Goal: Communication & Community: Answer question/provide support

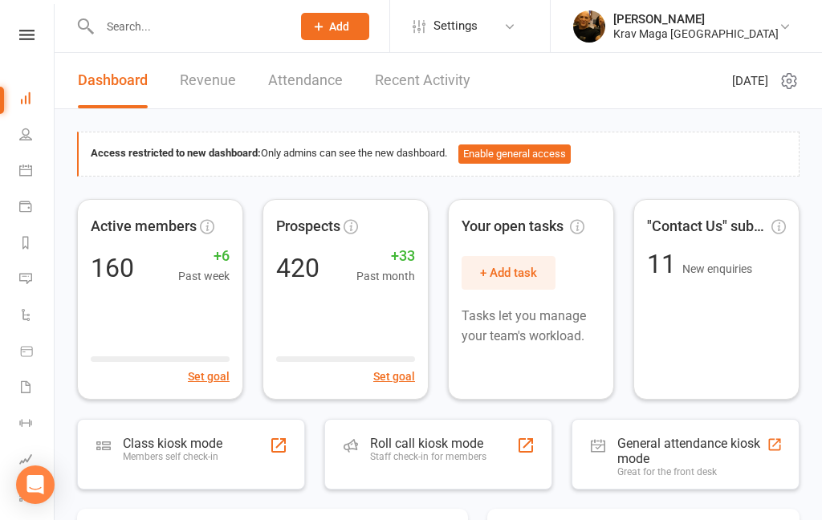
click at [121, 30] on input "text" at bounding box center [187, 26] width 185 height 22
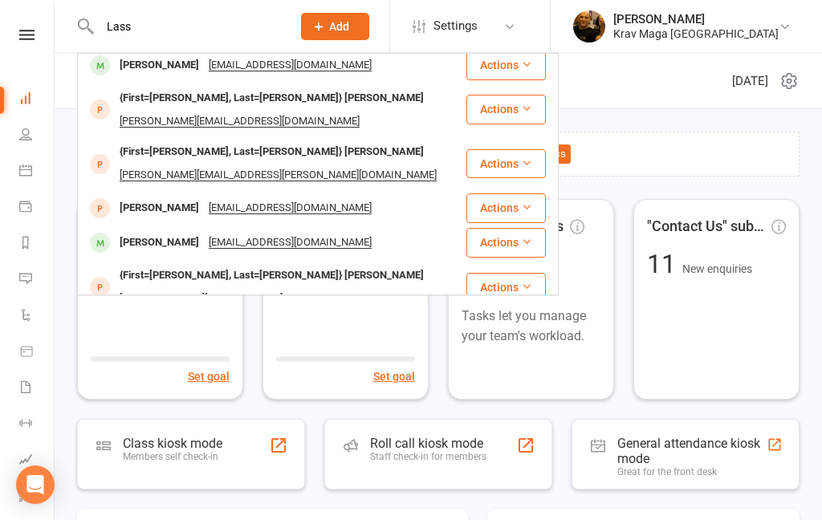
scroll to position [329, 0]
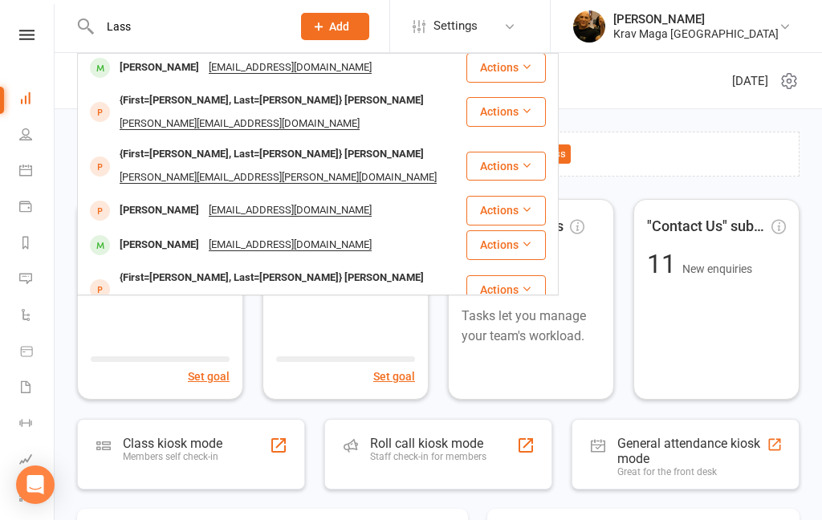
type input "Lass"
click at [156, 234] on div "Lasse Hansen Emerich" at bounding box center [159, 245] width 89 height 23
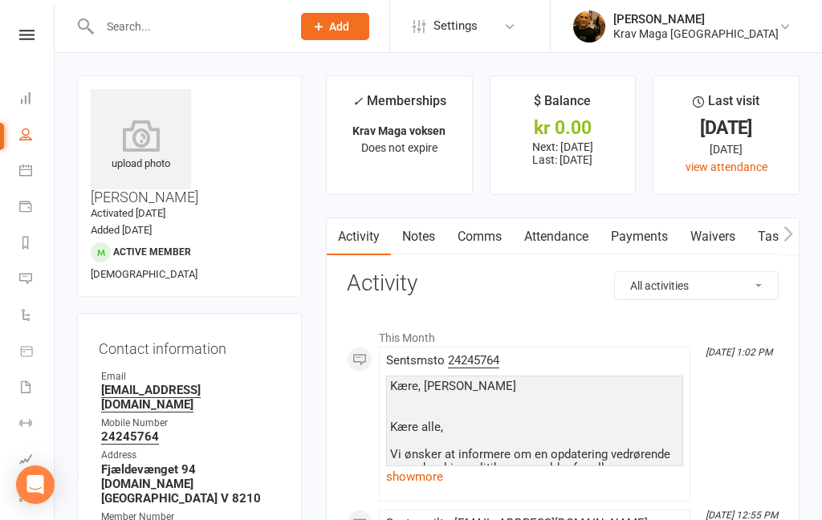
click at [707, 167] on link "view attendance" at bounding box center [726, 167] width 82 height 13
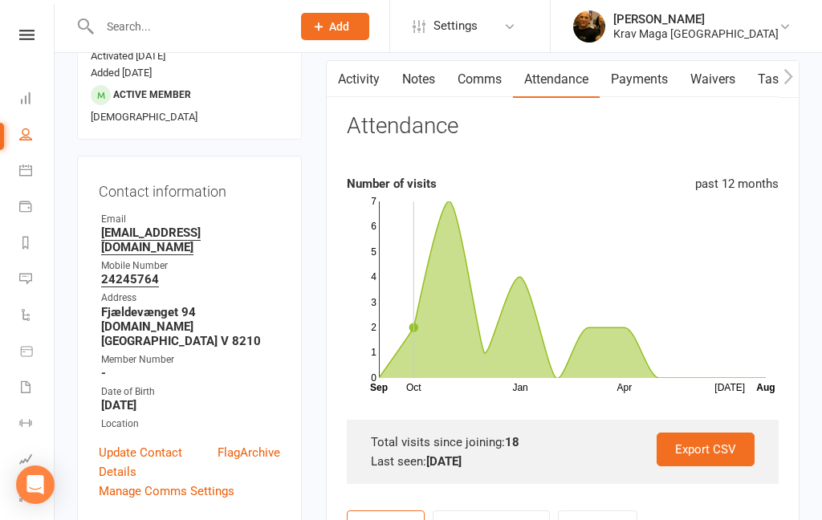
scroll to position [132, 0]
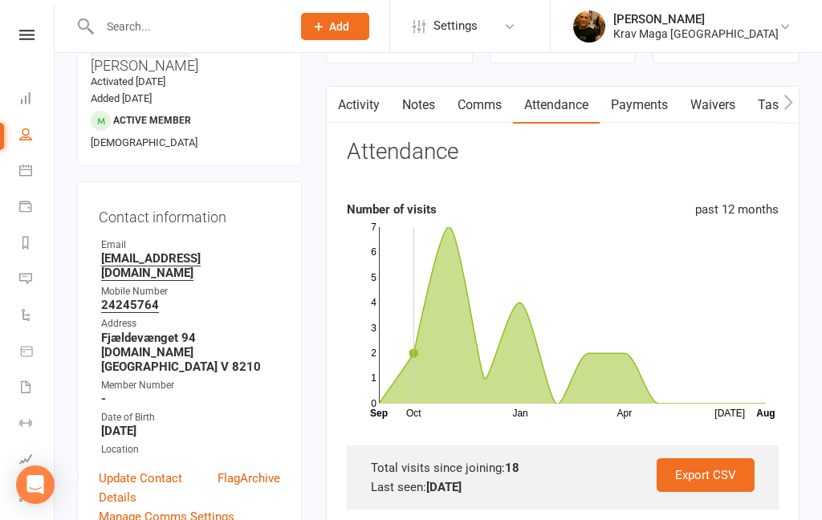
click at [379, 401] on icon at bounding box center [572, 315] width 387 height 177
click at [445, 233] on icon at bounding box center [572, 315] width 387 height 177
click at [526, 306] on rect at bounding box center [572, 315] width 387 height 177
click at [602, 346] on rect at bounding box center [572, 315] width 387 height 177
click at [661, 400] on rect at bounding box center [572, 315] width 387 height 177
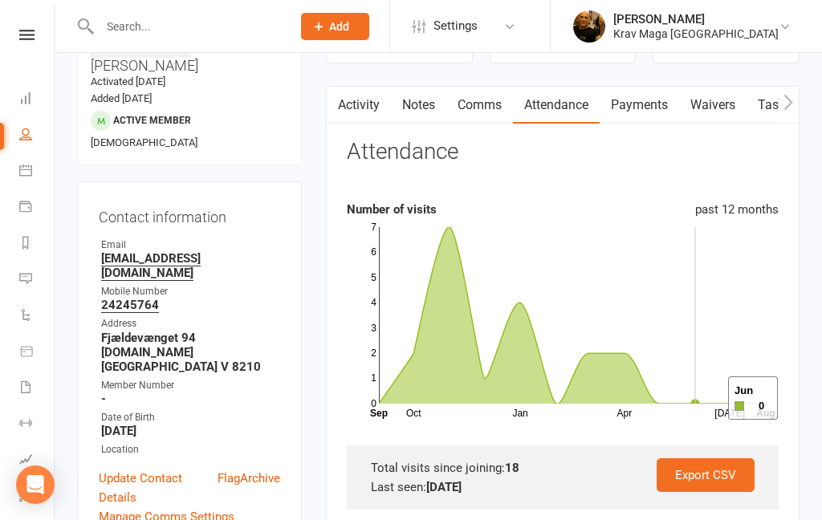
click at [708, 399] on rect at bounding box center [572, 315] width 387 height 177
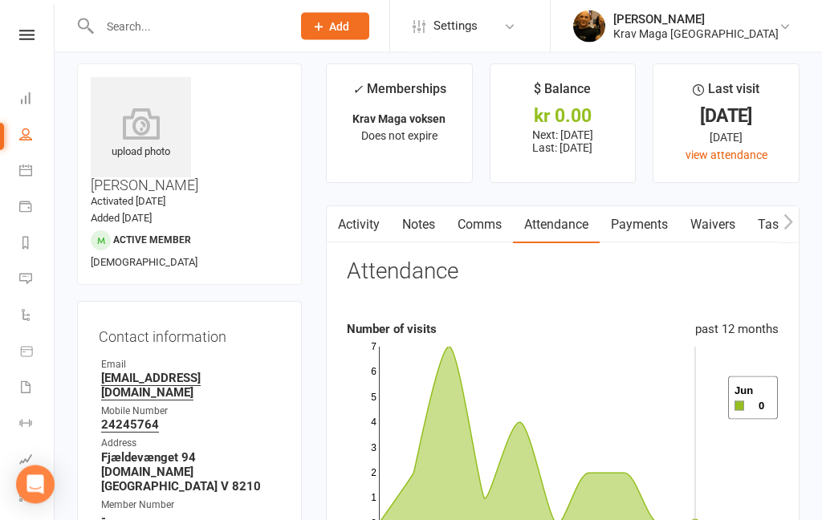
scroll to position [0, 0]
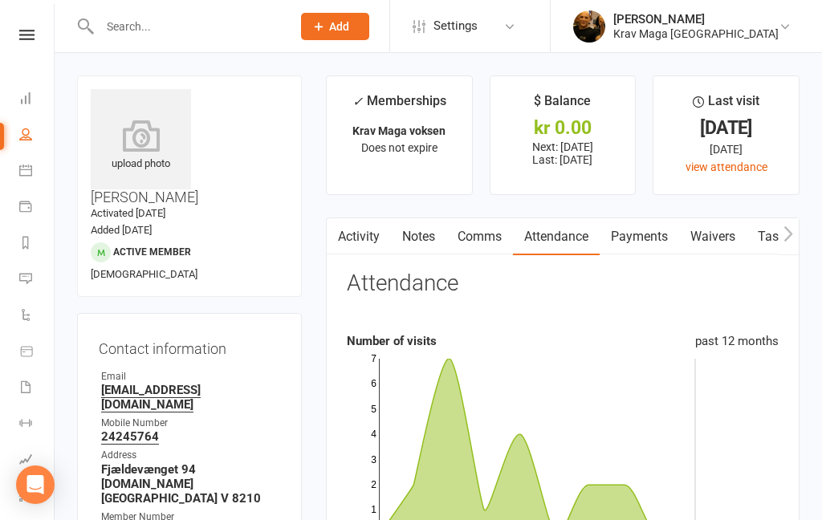
click at [36, 32] on link at bounding box center [26, 35] width 57 height 10
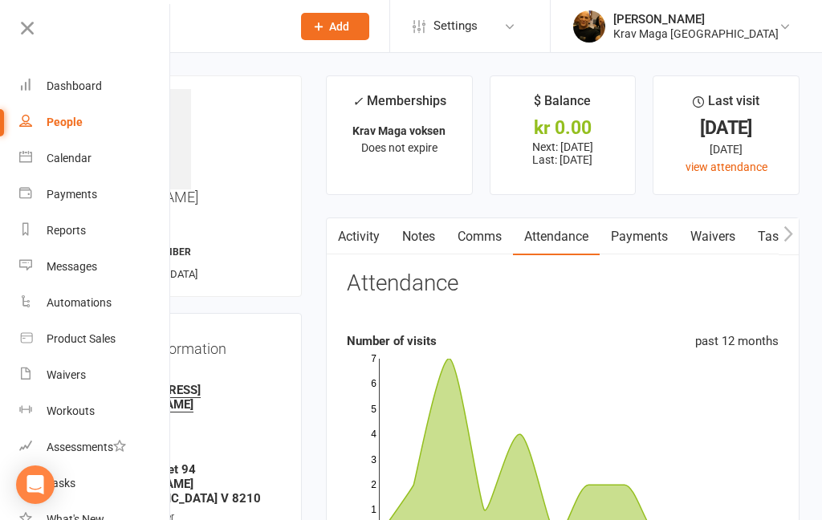
click at [76, 86] on div "Dashboard" at bounding box center [74, 85] width 55 height 13
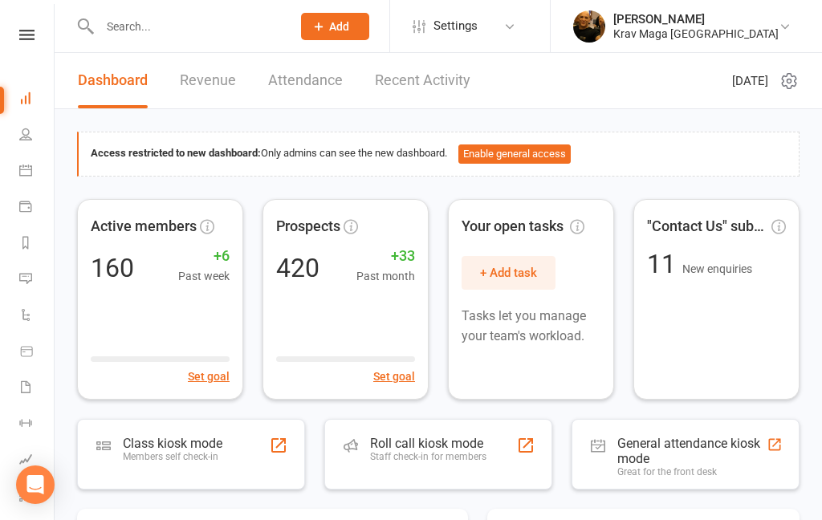
click at [197, 79] on link "Revenue" at bounding box center [208, 80] width 56 height 55
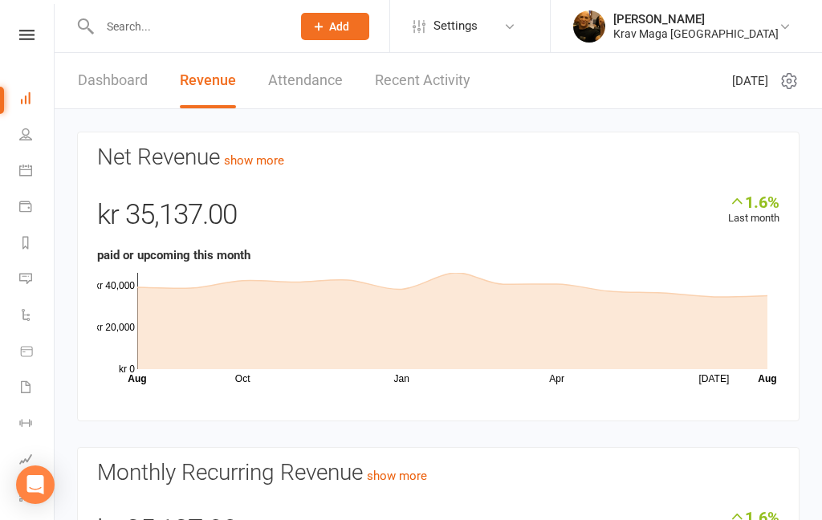
click at [18, 39] on link at bounding box center [26, 35] width 57 height 10
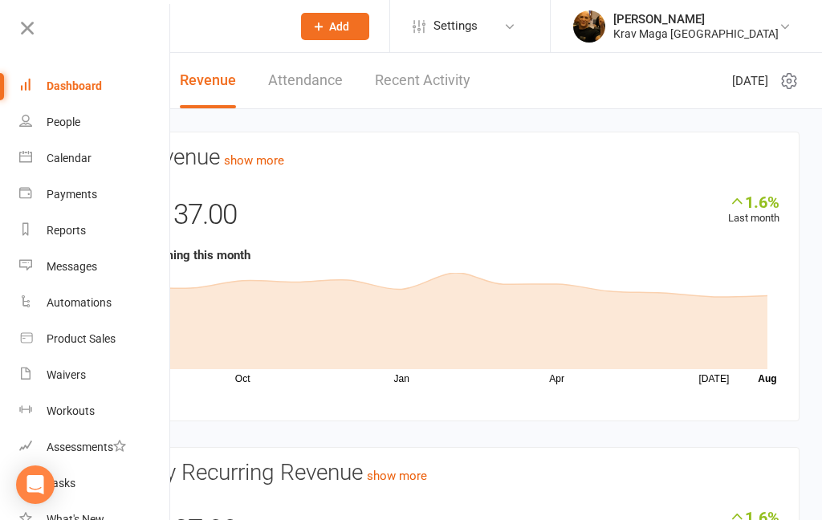
click at [71, 90] on div "Dashboard" at bounding box center [74, 85] width 55 height 13
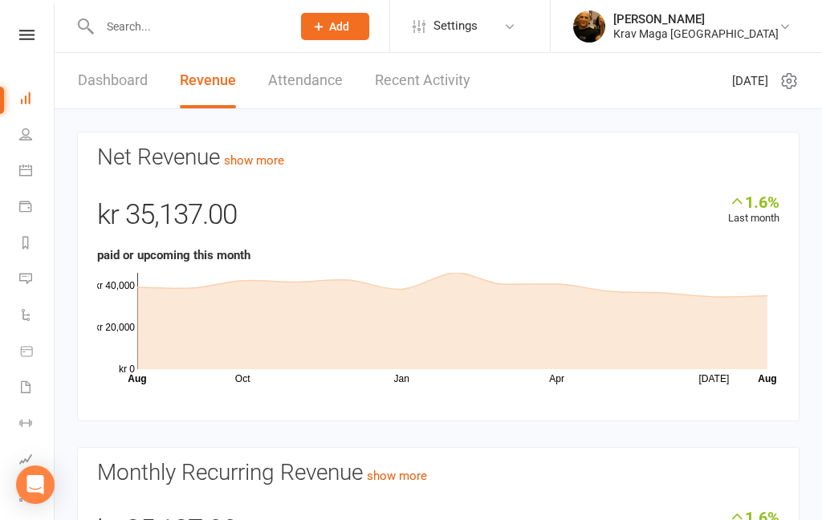
click at [99, 81] on link "Dashboard" at bounding box center [113, 80] width 70 height 55
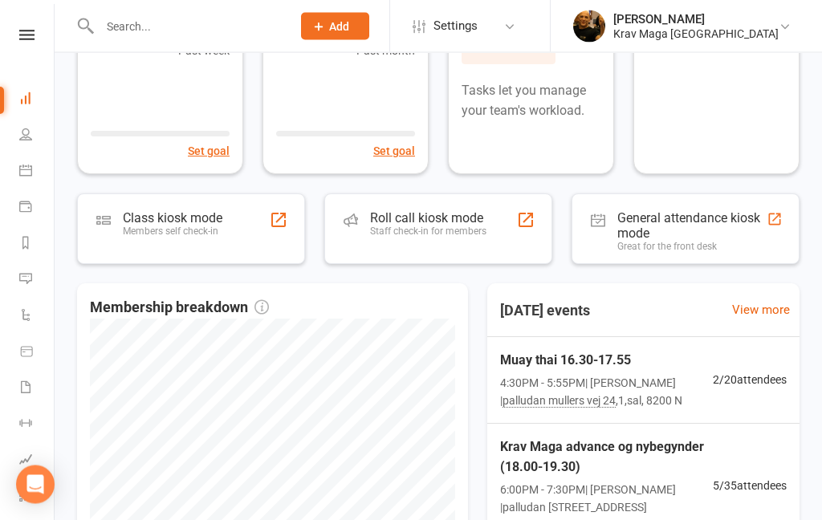
scroll to position [226, 0]
click at [547, 449] on span "Krav Maga advance og nybegynder (18.00-19.30)" at bounding box center [606, 457] width 213 height 41
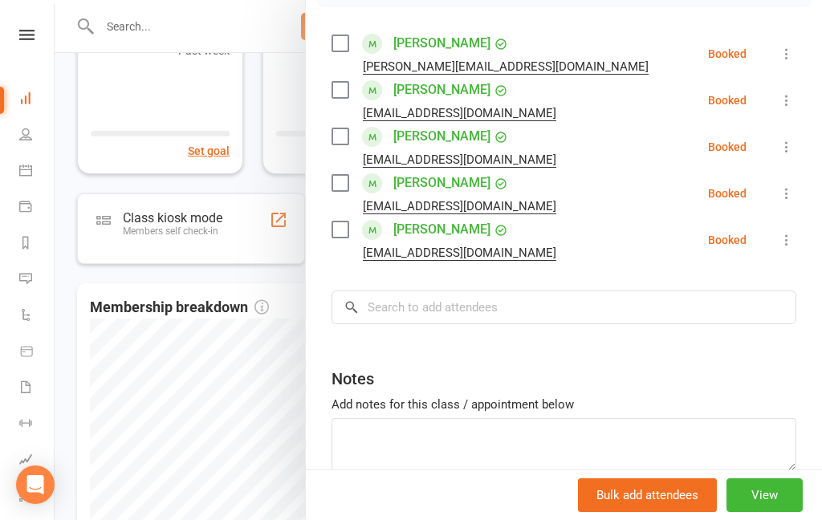
scroll to position [269, 0]
click at [92, 388] on div at bounding box center [438, 260] width 767 height 520
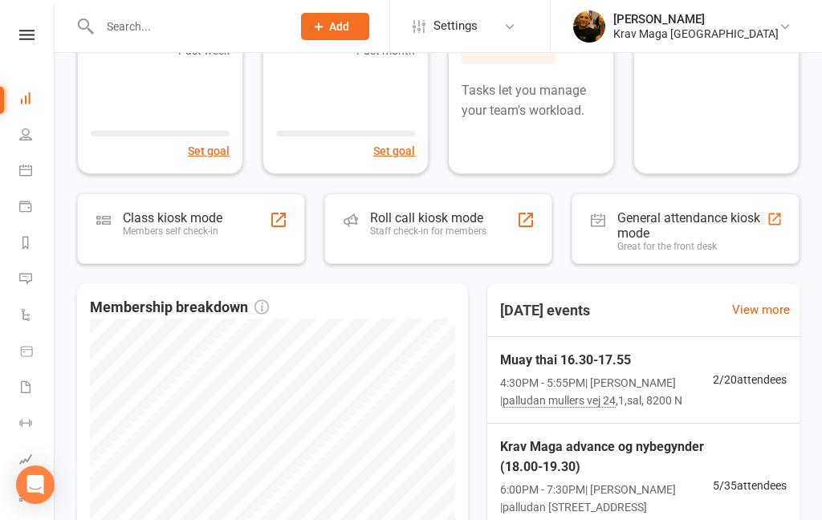
click at [20, 39] on icon at bounding box center [26, 35] width 15 height 10
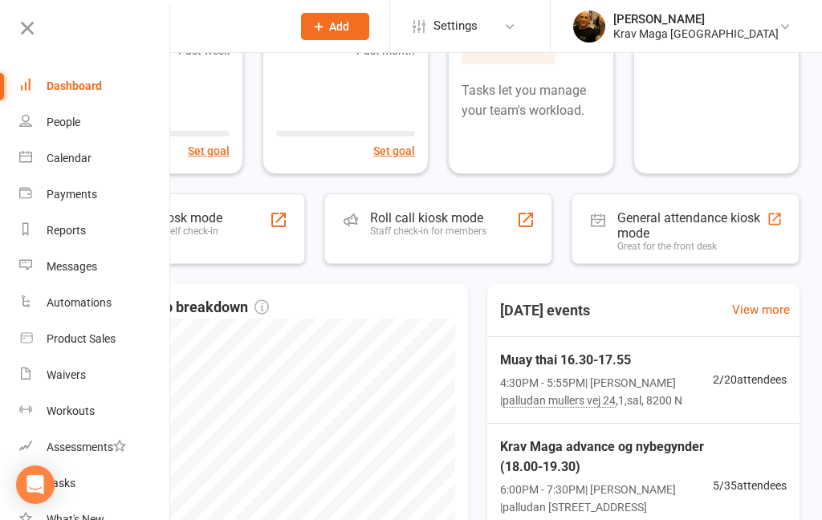
click at [64, 97] on link "Dashboard" at bounding box center [95, 86] width 152 height 36
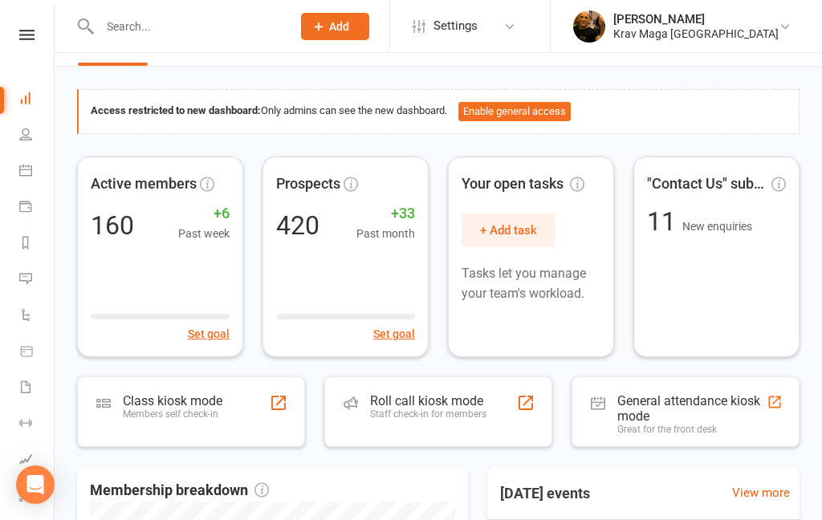
scroll to position [0, 0]
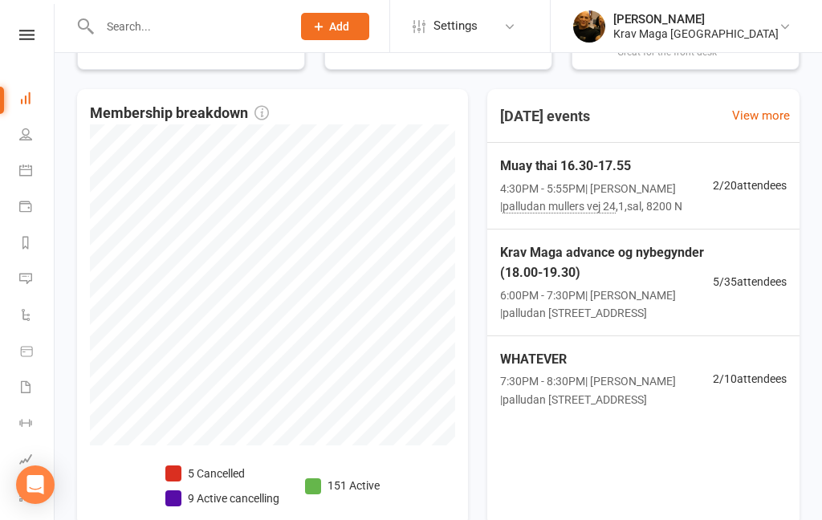
scroll to position [425, 0]
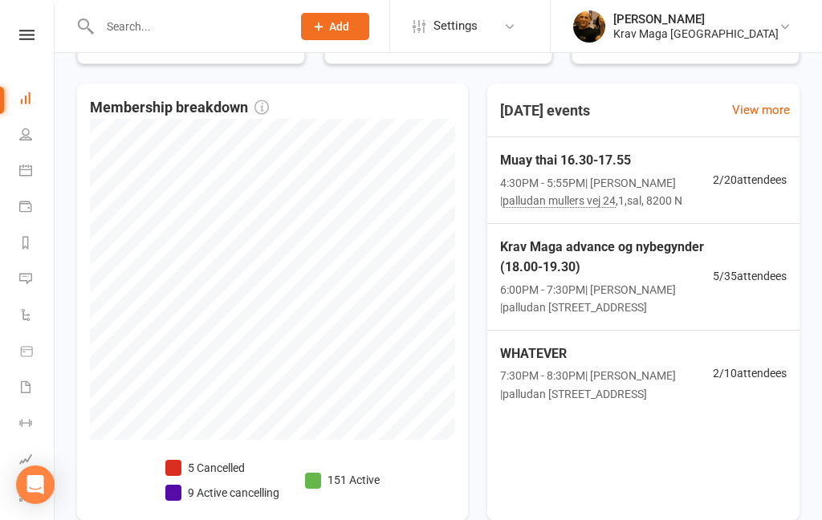
click at [20, 35] on icon at bounding box center [26, 35] width 15 height 10
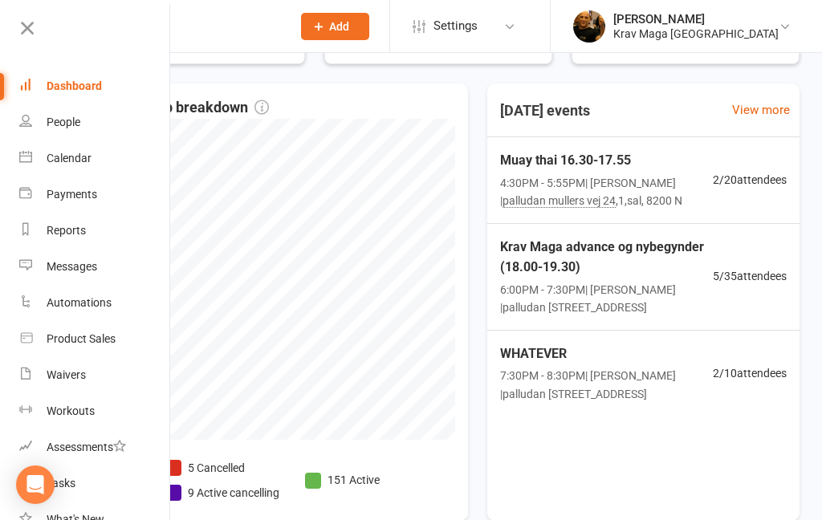
click at [69, 91] on div "Dashboard" at bounding box center [74, 85] width 55 height 13
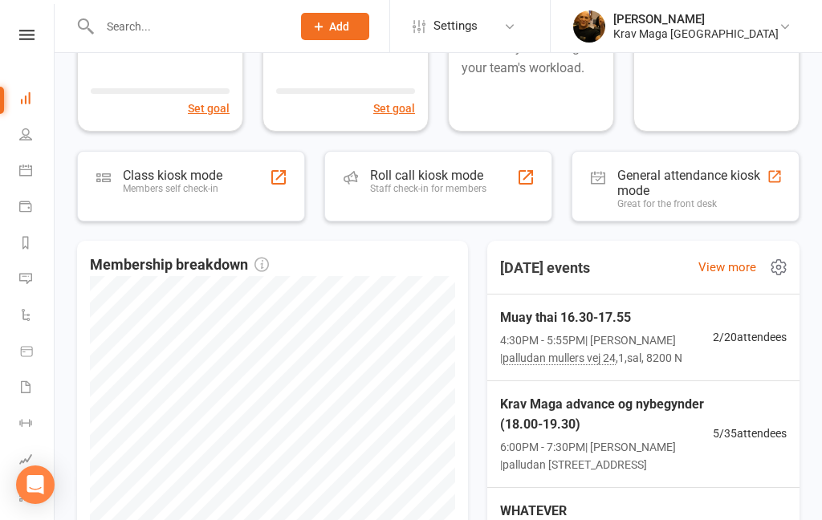
scroll to position [269, 0]
click at [525, 313] on span "Muay thai 16.30-17.55" at bounding box center [606, 317] width 213 height 21
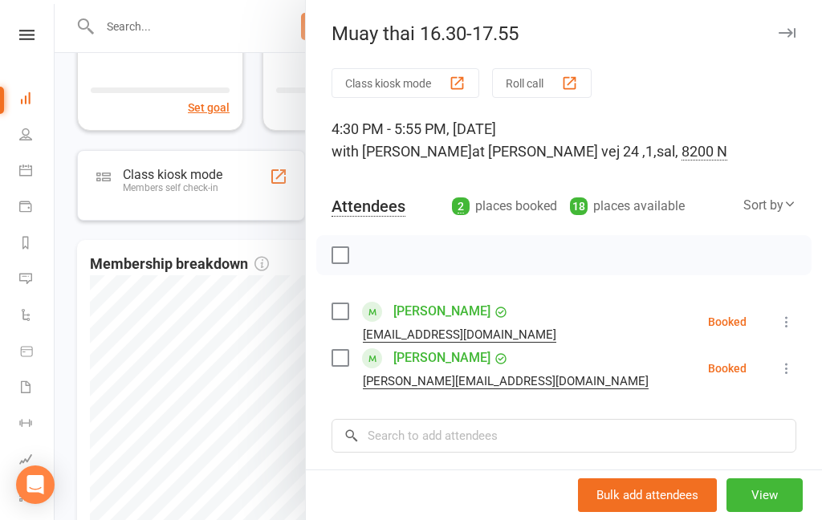
click at [71, 323] on div at bounding box center [438, 260] width 767 height 520
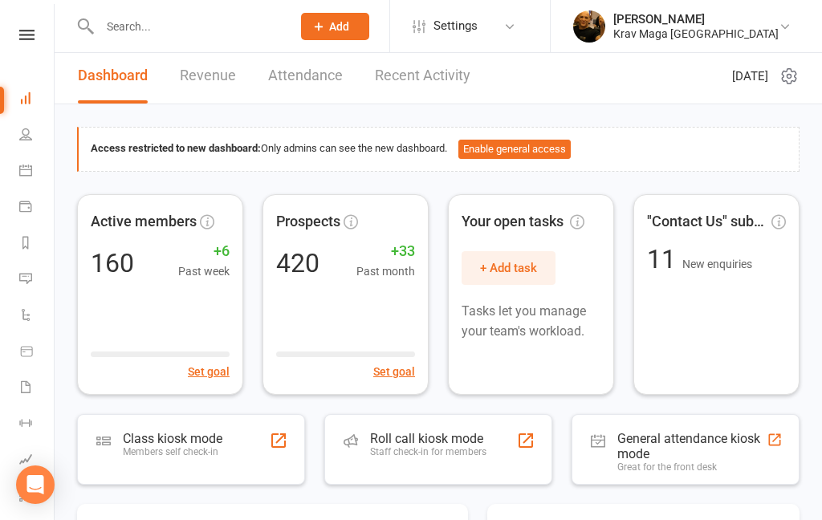
scroll to position [0, 0]
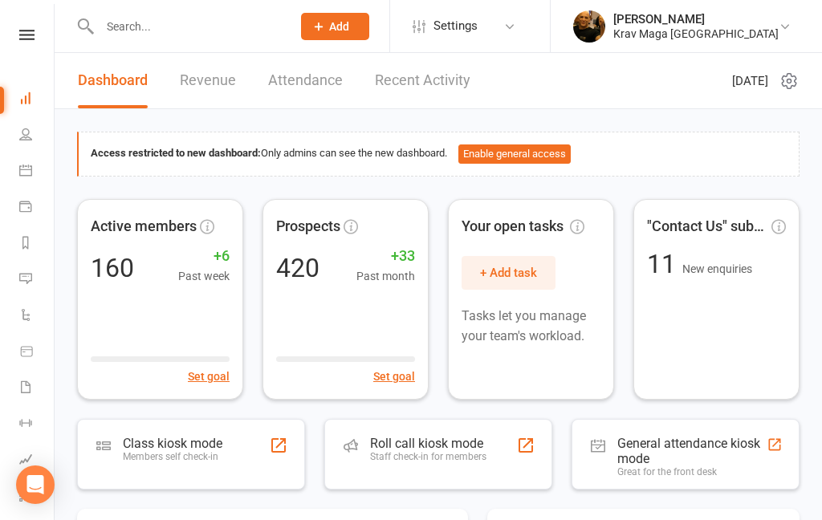
click at [188, 21] on input "text" at bounding box center [187, 26] width 185 height 22
click at [172, 25] on input "text" at bounding box center [187, 26] width 185 height 22
click at [144, 22] on input "text" at bounding box center [187, 26] width 185 height 22
paste input "[PERSON_NAME]"
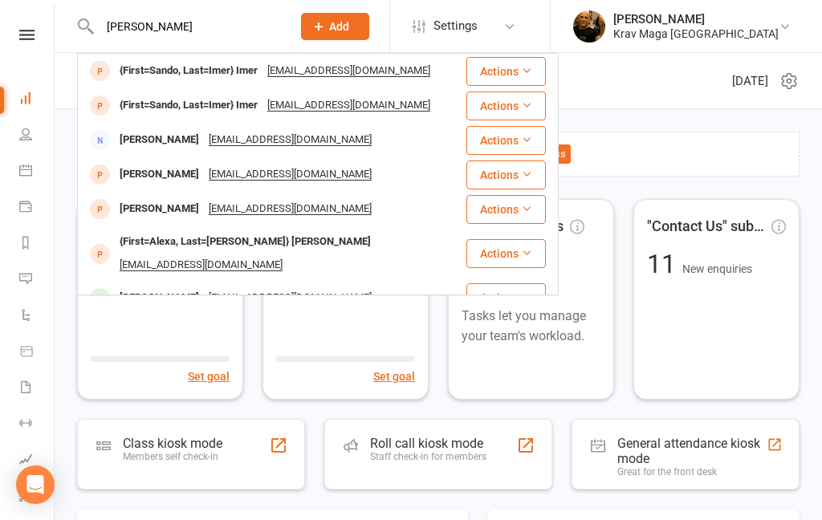
type input "[PERSON_NAME]"
click at [230, 69] on div "{First=Sando, Last=Imer} Imer" at bounding box center [189, 70] width 148 height 23
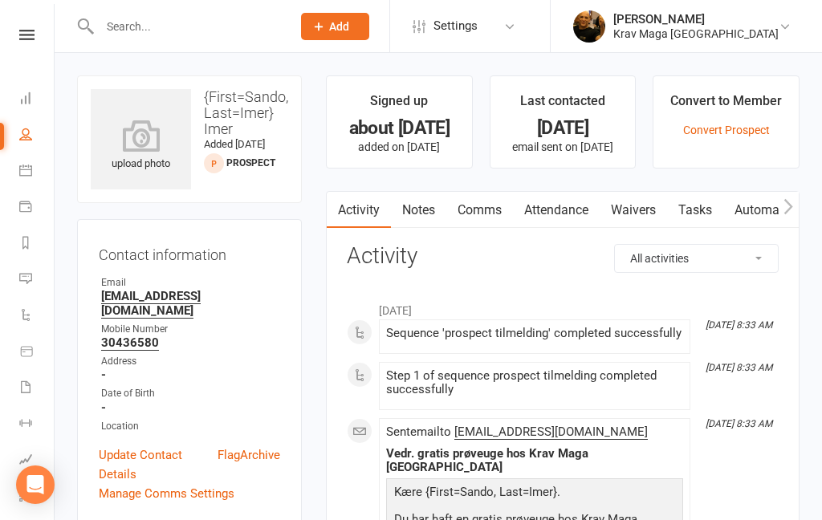
click at [487, 213] on link "Comms" at bounding box center [479, 210] width 67 height 37
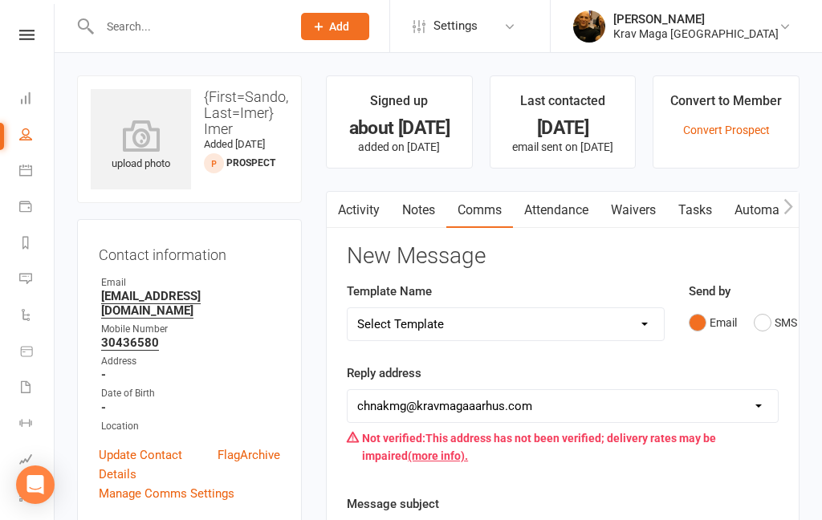
click at [648, 318] on select "Select Template [SMS] aflysning træning [Email] hvordan booke jeg på holdet [Em…" at bounding box center [505, 324] width 316 height 32
select select "14"
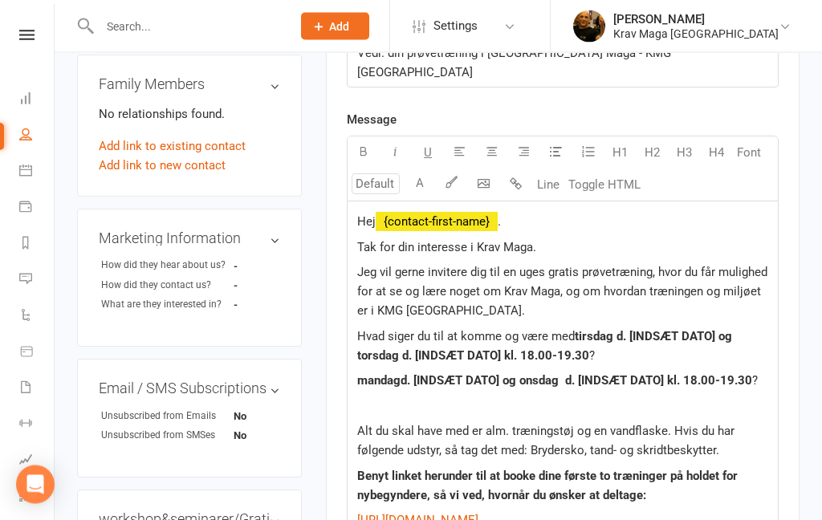
scroll to position [484, 0]
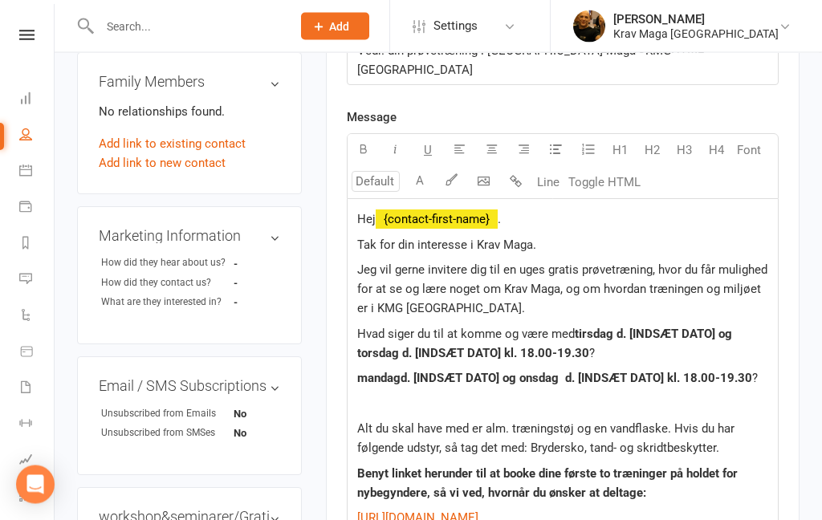
click at [610, 325] on p "Hvad siger du til at komme og være med tirsdag d. [INDSÆT DATO] og torsdag d. […" at bounding box center [562, 344] width 411 height 39
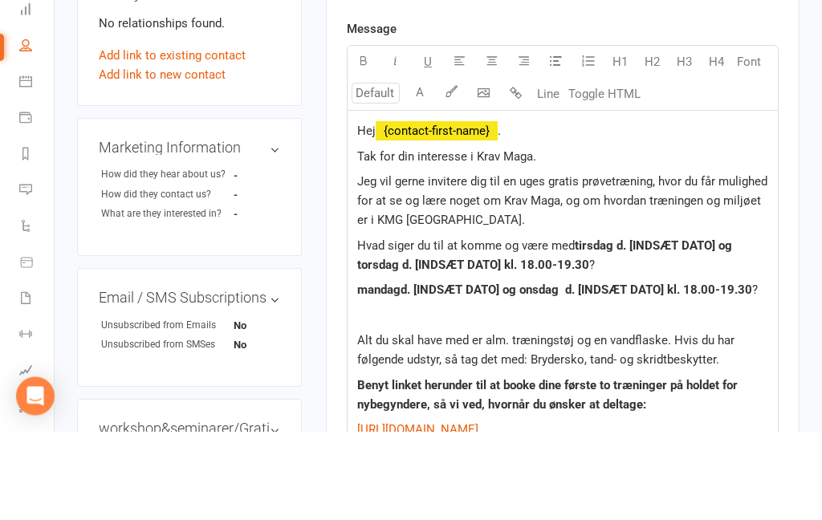
click at [620, 325] on p "Hvad siger du til at komme og være med tirsdag d. [INDSÆT DATO] og torsdag d. […" at bounding box center [562, 344] width 411 height 39
click at [714, 327] on span "torsdag d. [INDSÆT DATO] og torsdag d. [INDSÆT DATO] kl. 18.00-19.30" at bounding box center [547, 344] width 381 height 34
click at [434, 325] on p "Hvad siger du til at komme og være med torsdag d. 14 og torsdag d. [INDSÆT DATO…" at bounding box center [562, 344] width 411 height 39
click at [410, 325] on p "Hvad siger du til at komme og være med torsdag d. 14 og tirsdag ] kl. 18.00-19.…" at bounding box center [562, 344] width 411 height 39
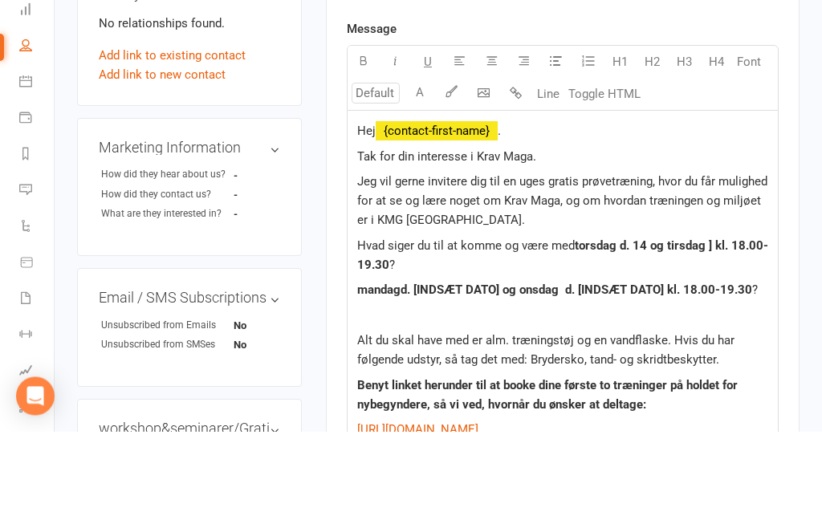
click at [703, 327] on span "torsdag d. 14 og tirsdag ] kl. 18.00-19.30" at bounding box center [562, 344] width 411 height 34
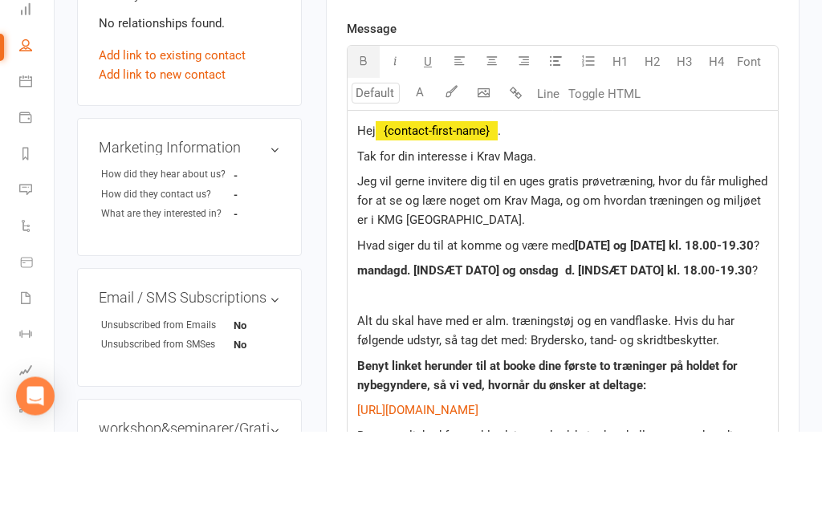
scroll to position [573, 0]
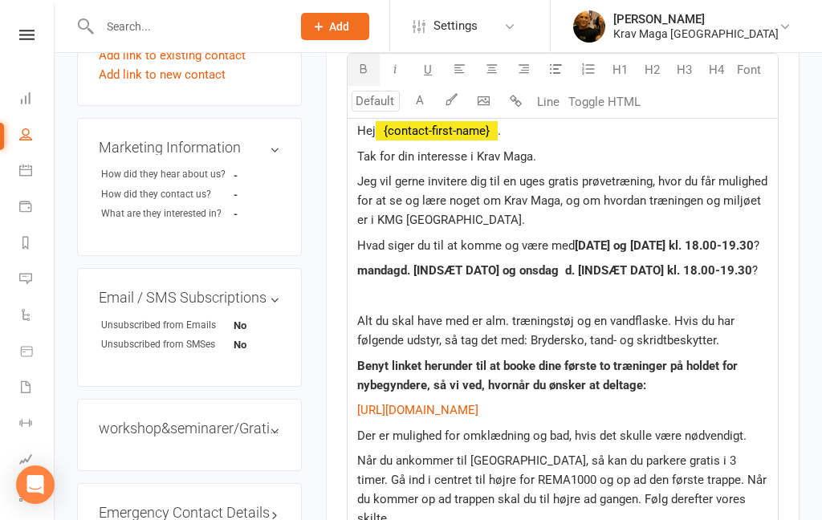
click at [752, 272] on span "d. [INDSÆT DATO] og onsdag d. [INDSÆT DATO] kl. 18.00-19.30" at bounding box center [576, 270] width 352 height 14
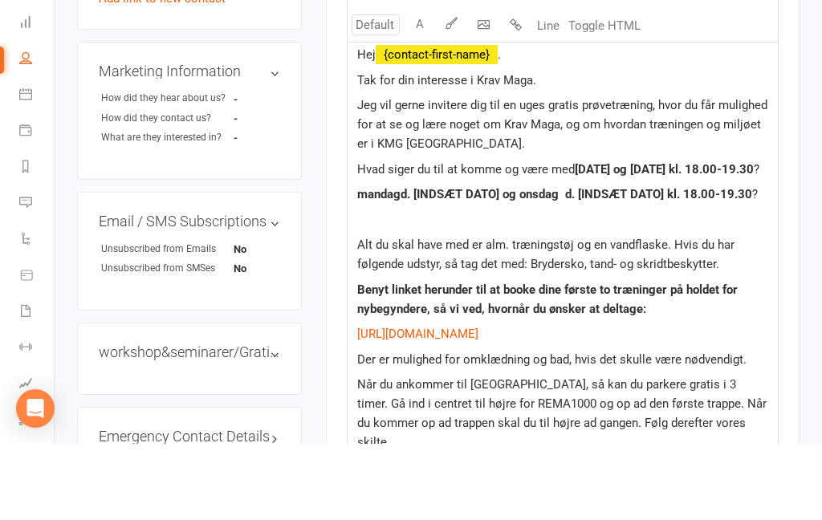
click at [752, 263] on span "d. [INDSÆT DATO] og onsdag d. [INDSÆT DATO] kl. 18.00-19.30" at bounding box center [576, 270] width 352 height 14
click at [751, 263] on span "d. [INDSÆT DATO] og onsdag d. [INDSÆT DATO] kl. 18.00-19.30" at bounding box center [576, 270] width 352 height 14
click at [758, 263] on span "?" at bounding box center [755, 270] width 6 height 14
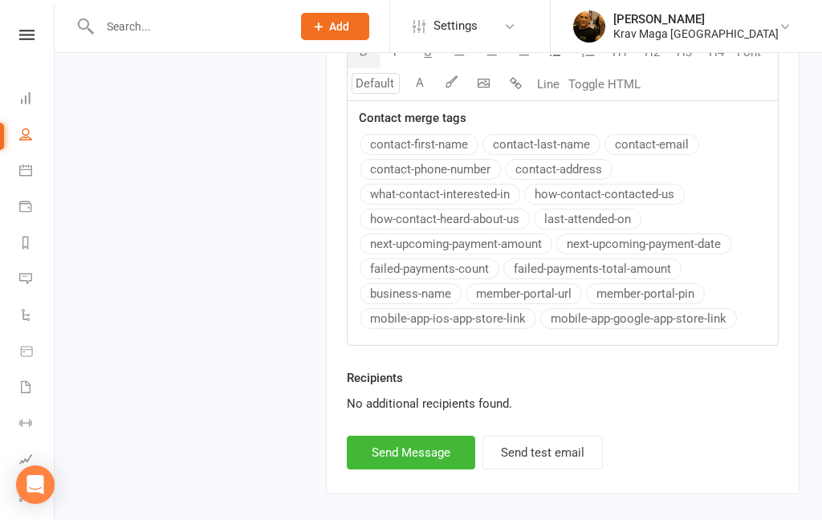
scroll to position [1397, 0]
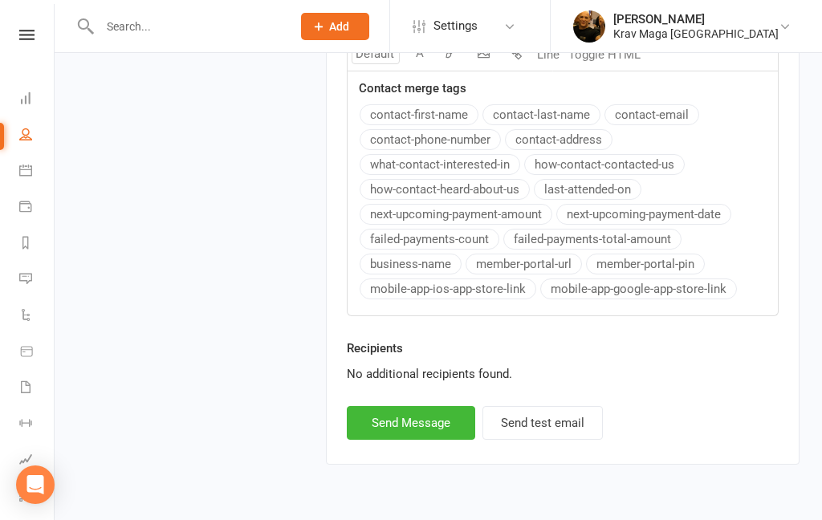
click at [422, 433] on button "Send Message" at bounding box center [411, 423] width 128 height 34
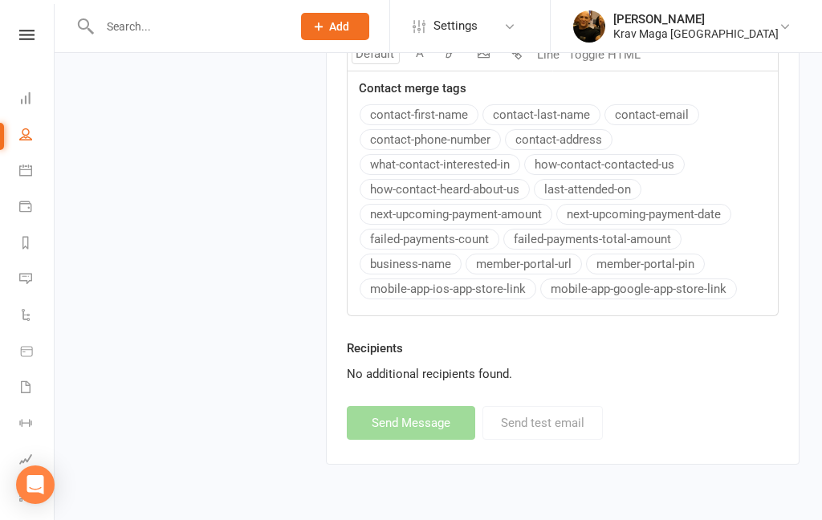
select select
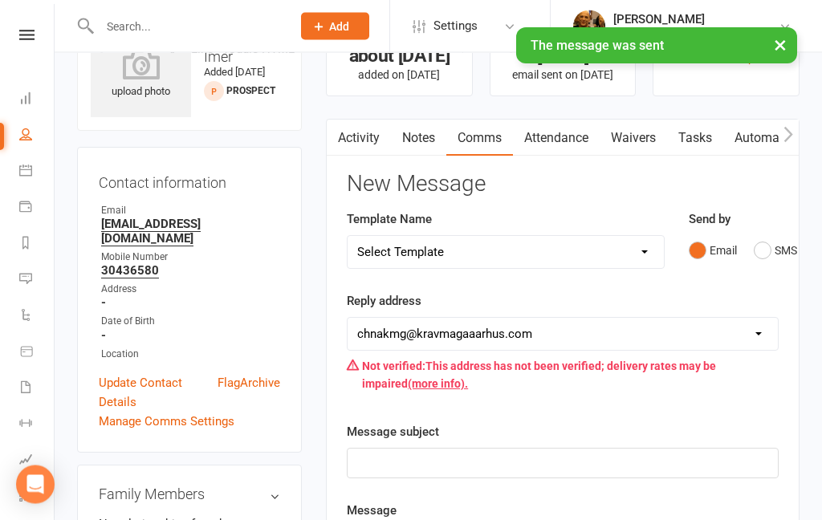
scroll to position [0, 0]
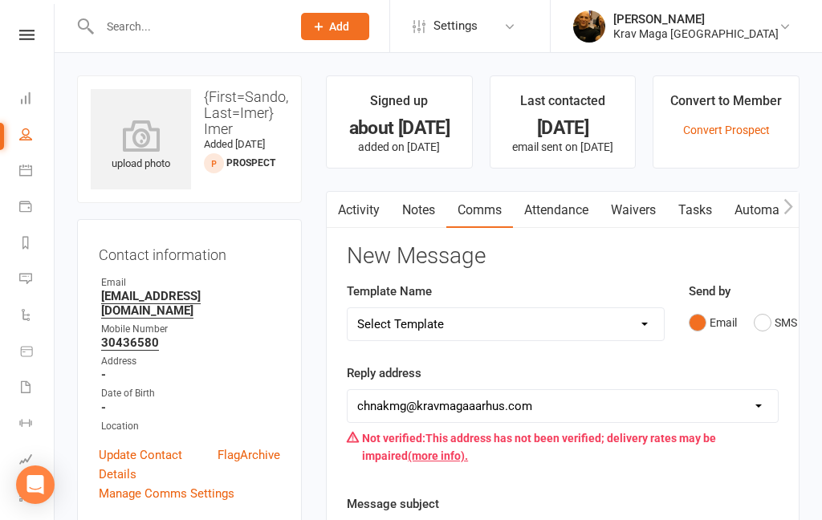
click at [205, 31] on input "text" at bounding box center [187, 26] width 185 height 22
click at [221, 26] on input "text" at bounding box center [187, 26] width 185 height 22
paste input "[PERSON_NAME]"
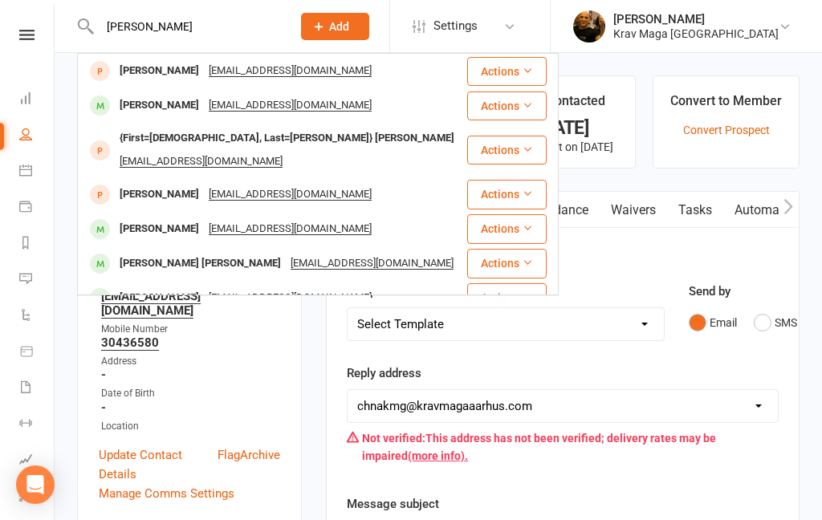
type input "[PERSON_NAME]"
click at [152, 74] on div "[PERSON_NAME]" at bounding box center [159, 70] width 89 height 23
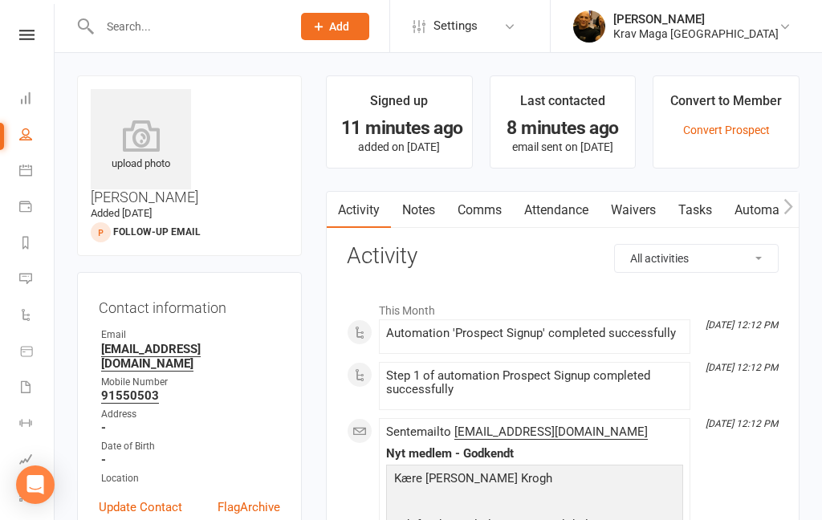
click at [476, 208] on link "Comms" at bounding box center [479, 210] width 67 height 37
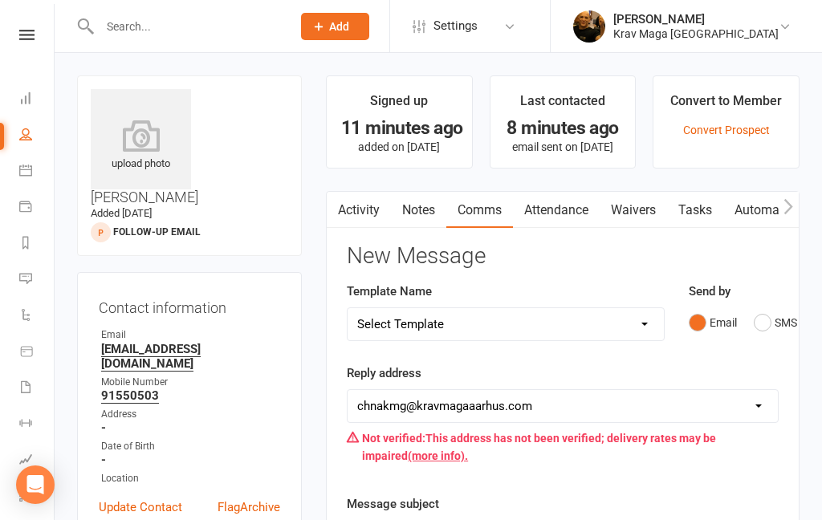
click at [647, 320] on select "Select Template [SMS] aflysning træning [Email] hvordan booke jeg på holdet [Em…" at bounding box center [505, 324] width 316 height 32
select select "13"
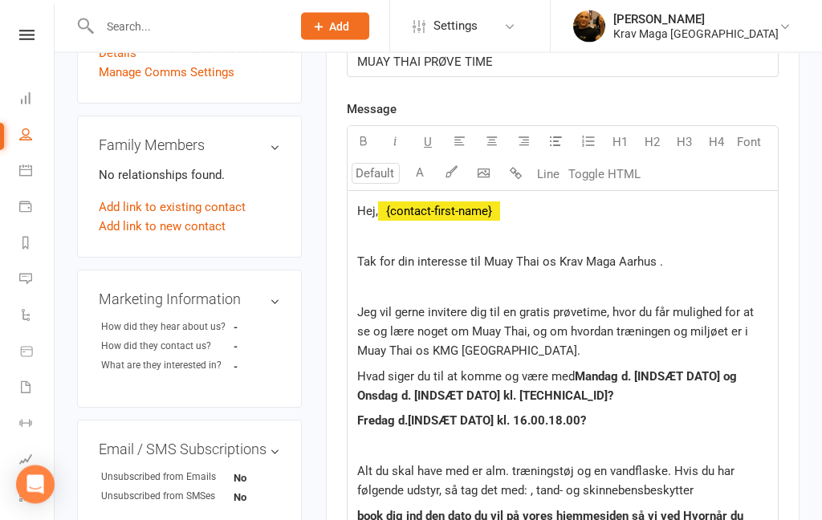
scroll to position [478, 0]
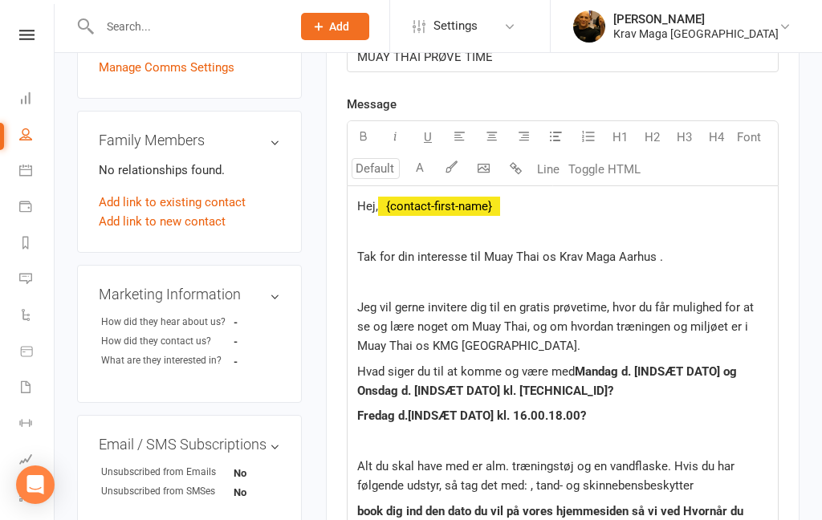
click at [586, 418] on p "Fredag d.[INDSÆT DATO] kl. 16.00.18.00?" at bounding box center [562, 415] width 411 height 19
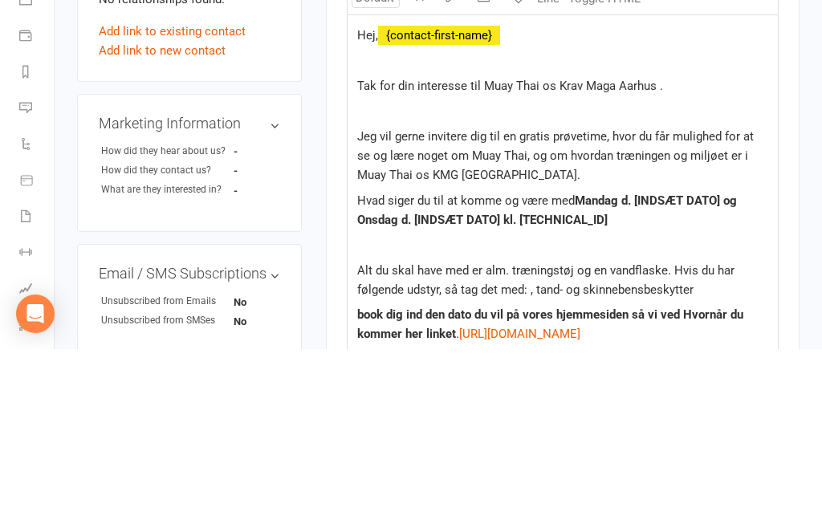
click at [493, 364] on span "Mandag d. [INDSÆT DATO] og Onsdag d. [INDSÆT DATO] kl. [TECHNICAL_ID]" at bounding box center [548, 381] width 383 height 34
click at [749, 362] on p "Hvad siger du til at komme og være med Mandag d. [INDSÆT DATO] og [DATE] ] kl. …" at bounding box center [562, 381] width 411 height 39
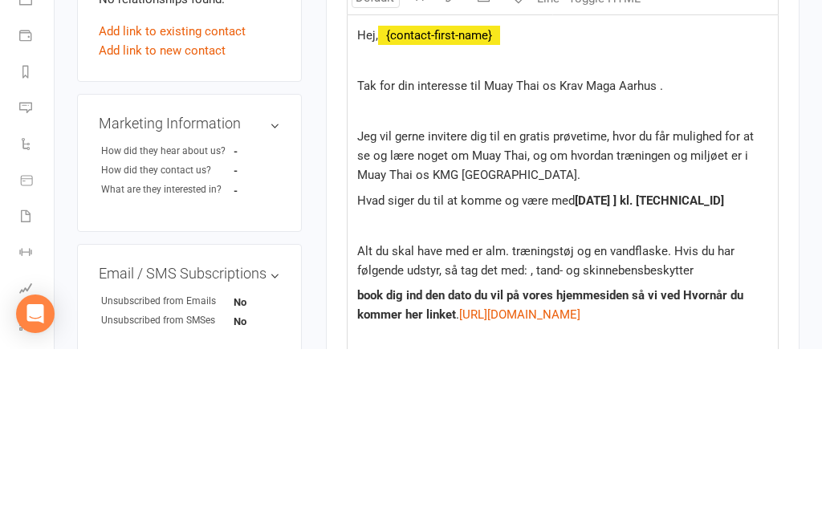
click at [445, 362] on p "Hvad siger du til at komme og være med [DATE] ] kl. [TECHNICAL_ID]" at bounding box center [562, 371] width 411 height 19
click at [701, 364] on span "[DATE] ] kl. [TECHNICAL_ID]" at bounding box center [649, 371] width 149 height 14
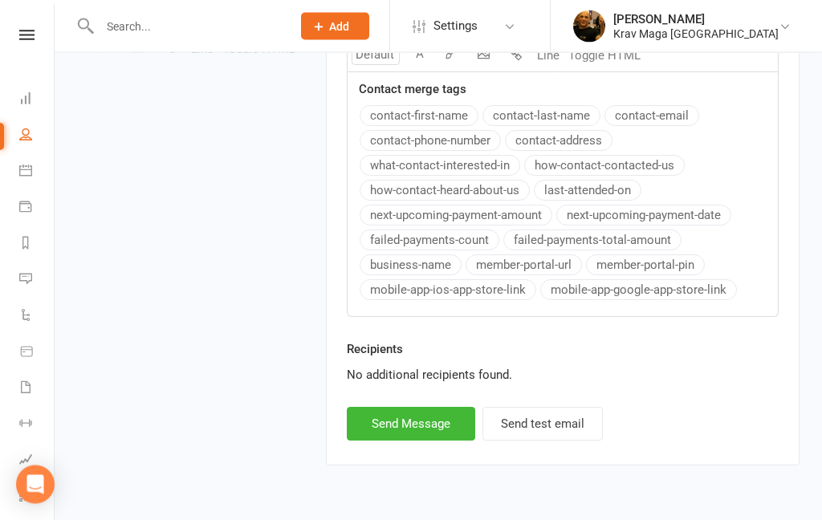
scroll to position [1323, 0]
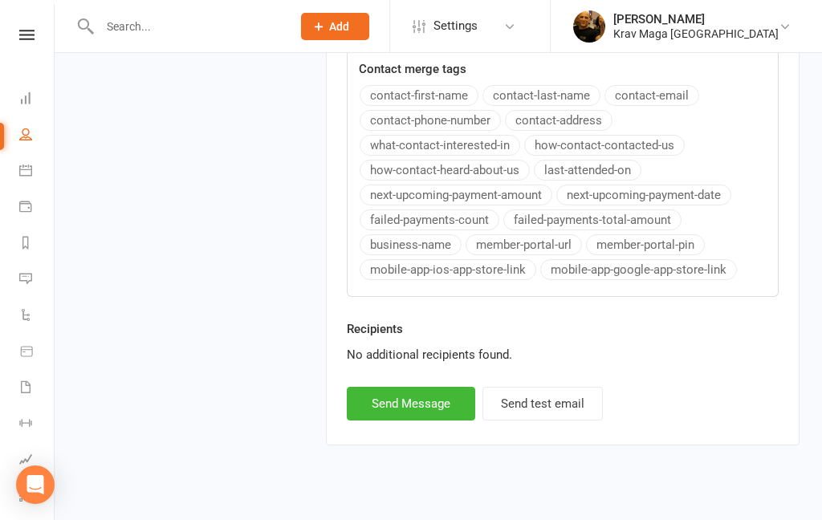
click at [419, 421] on button "Send Message" at bounding box center [411, 404] width 128 height 34
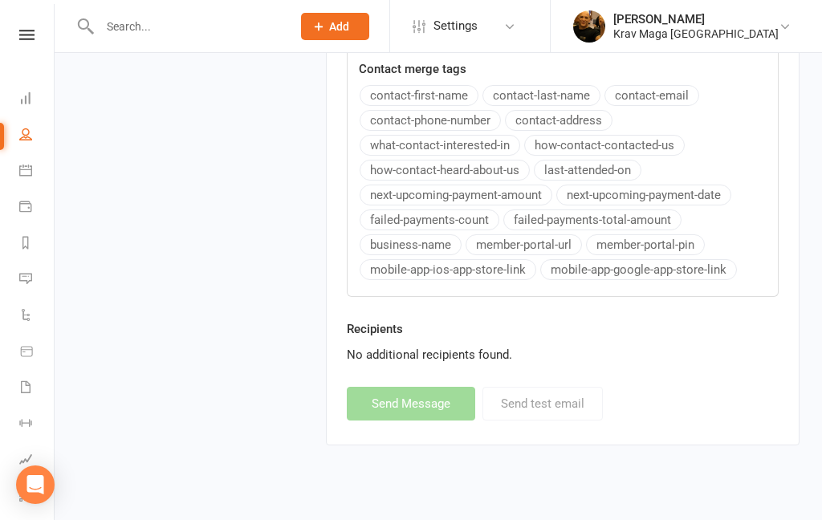
select select
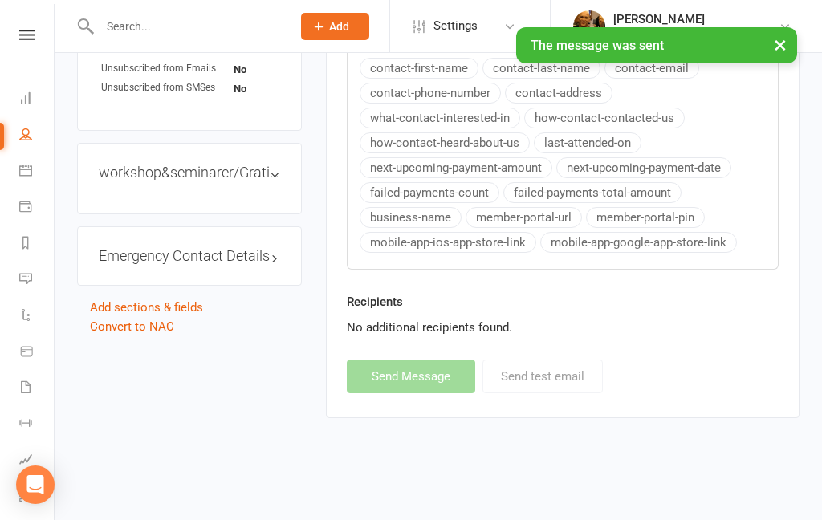
scroll to position [815, 0]
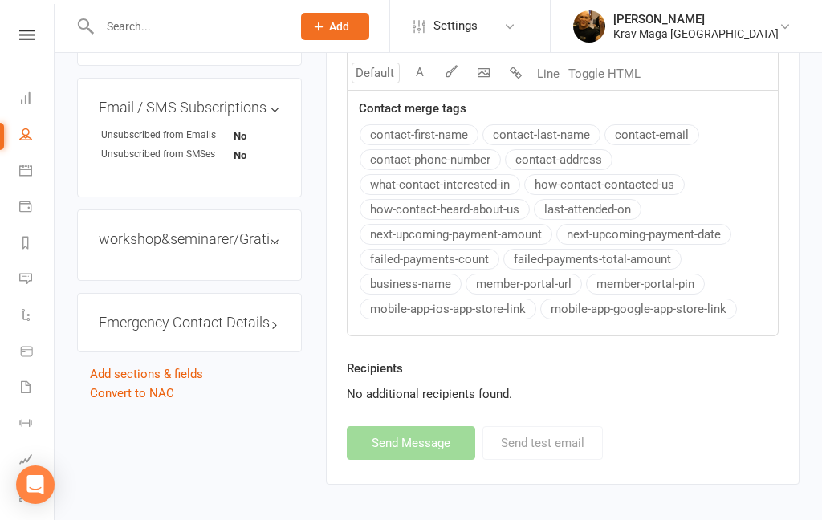
click at [26, 35] on icon at bounding box center [26, 35] width 15 height 10
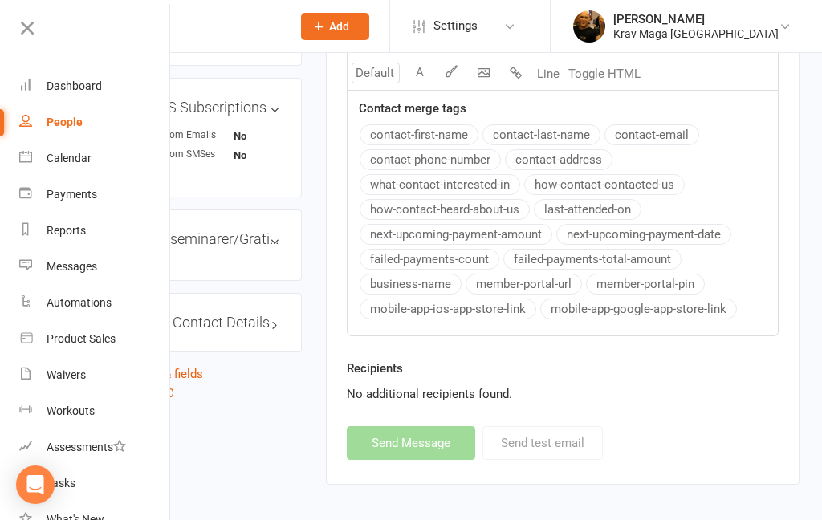
click at [70, 86] on div "Dashboard" at bounding box center [74, 85] width 55 height 13
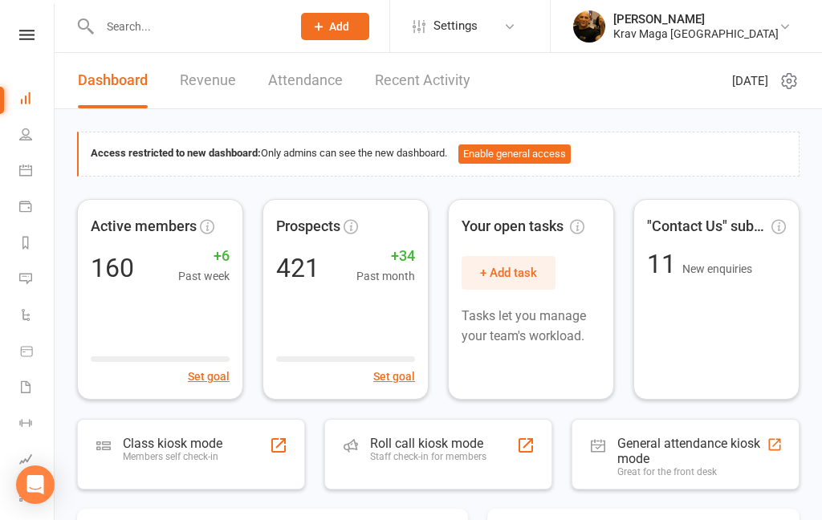
click at [33, 31] on icon at bounding box center [26, 35] width 15 height 10
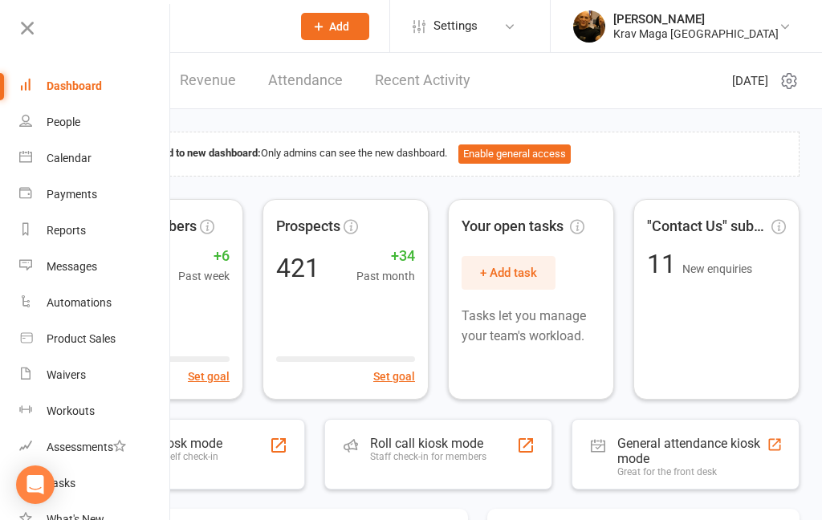
click at [71, 80] on div "Dashboard" at bounding box center [74, 85] width 55 height 13
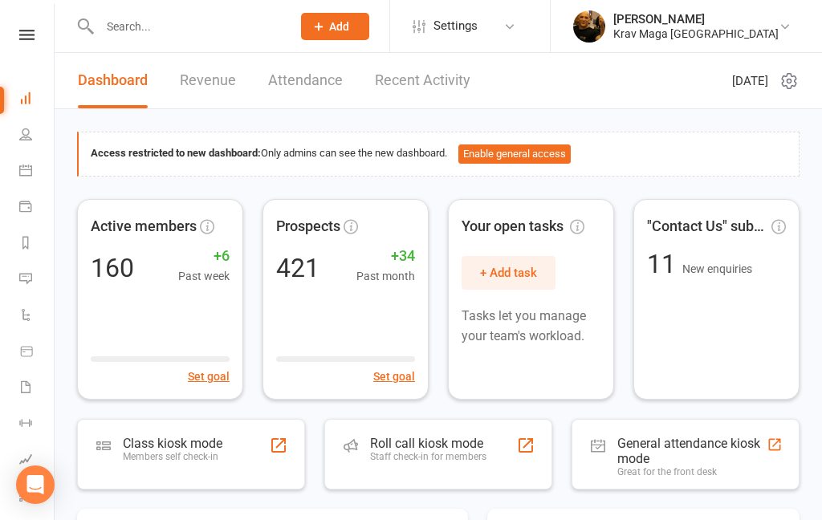
click at [108, 84] on link "Dashboard" at bounding box center [113, 80] width 70 height 55
